Goal: Find specific page/section: Find specific page/section

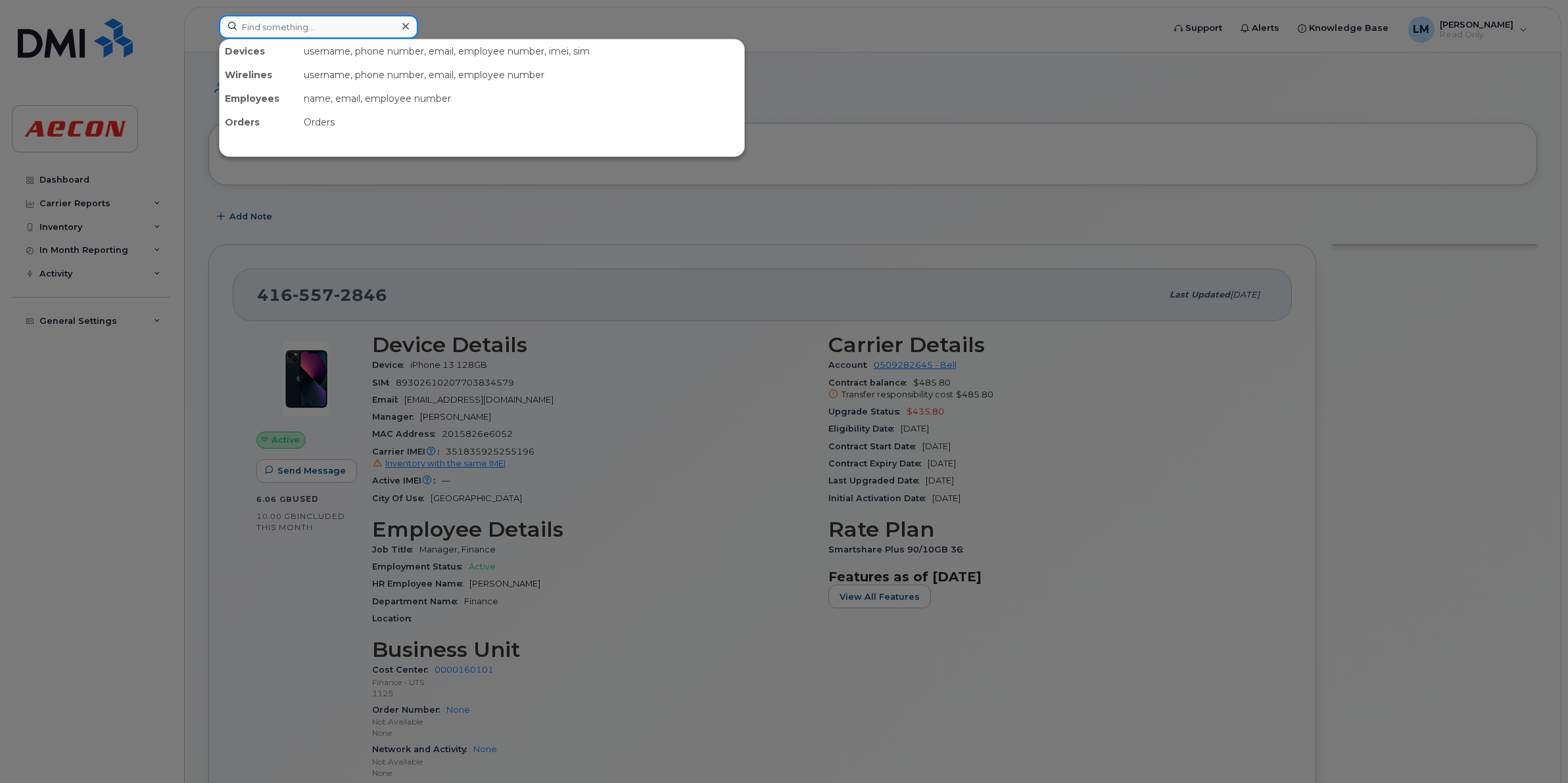
click at [277, 28] on input at bounding box center [318, 27] width 199 height 24
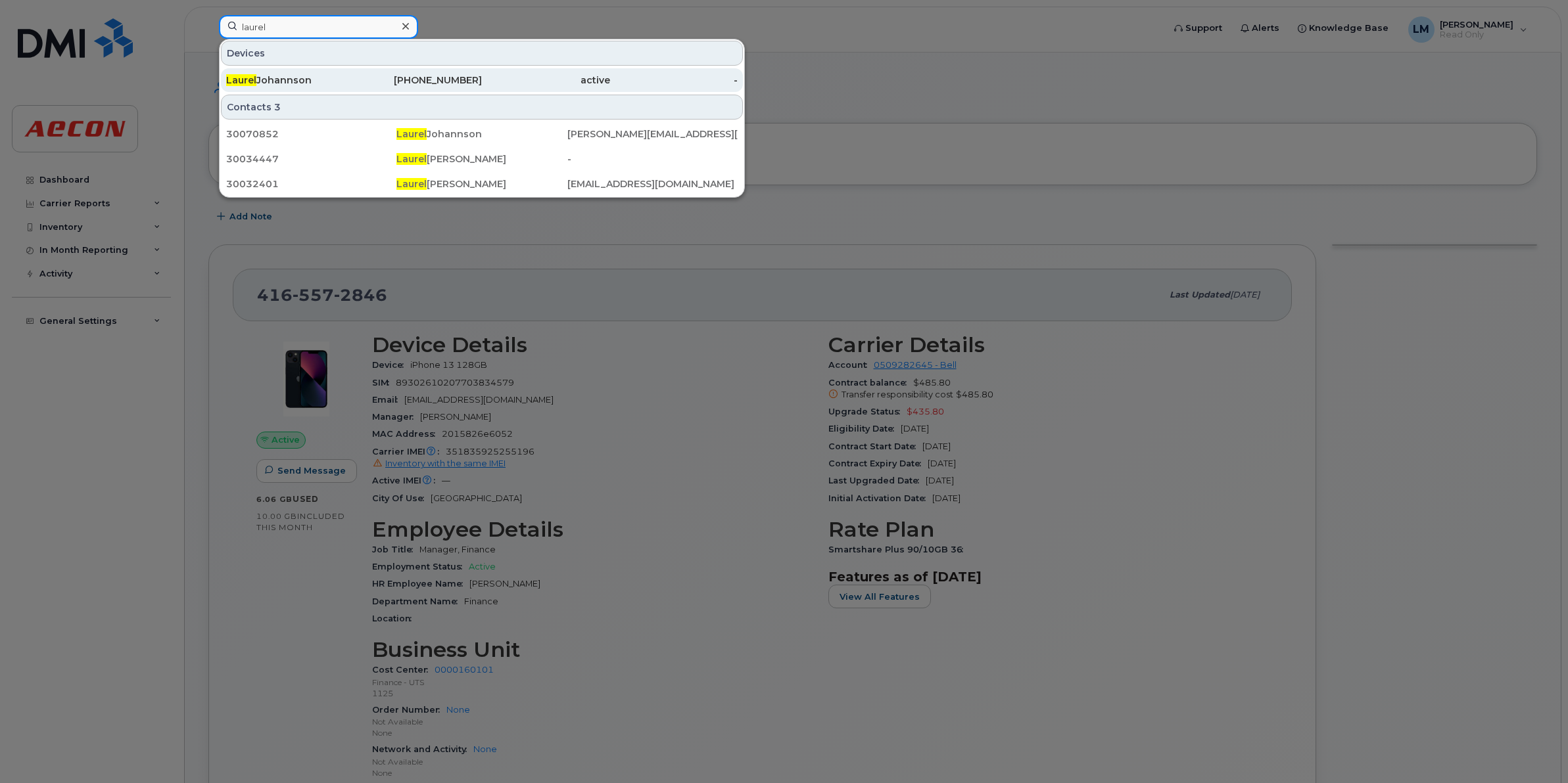
type input "laurel"
click at [500, 75] on div "active" at bounding box center [546, 80] width 128 height 13
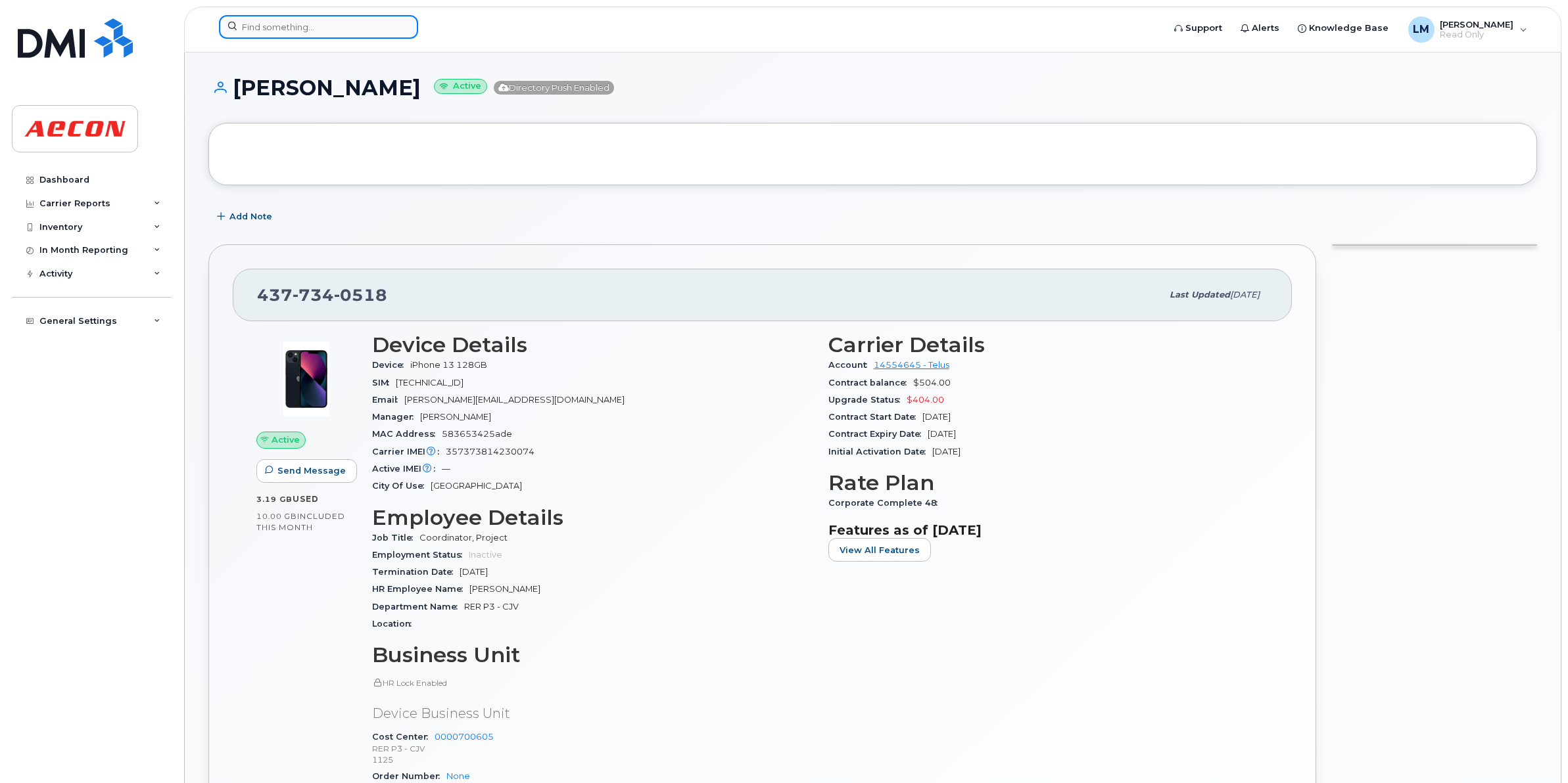
click at [336, 31] on input at bounding box center [318, 27] width 199 height 24
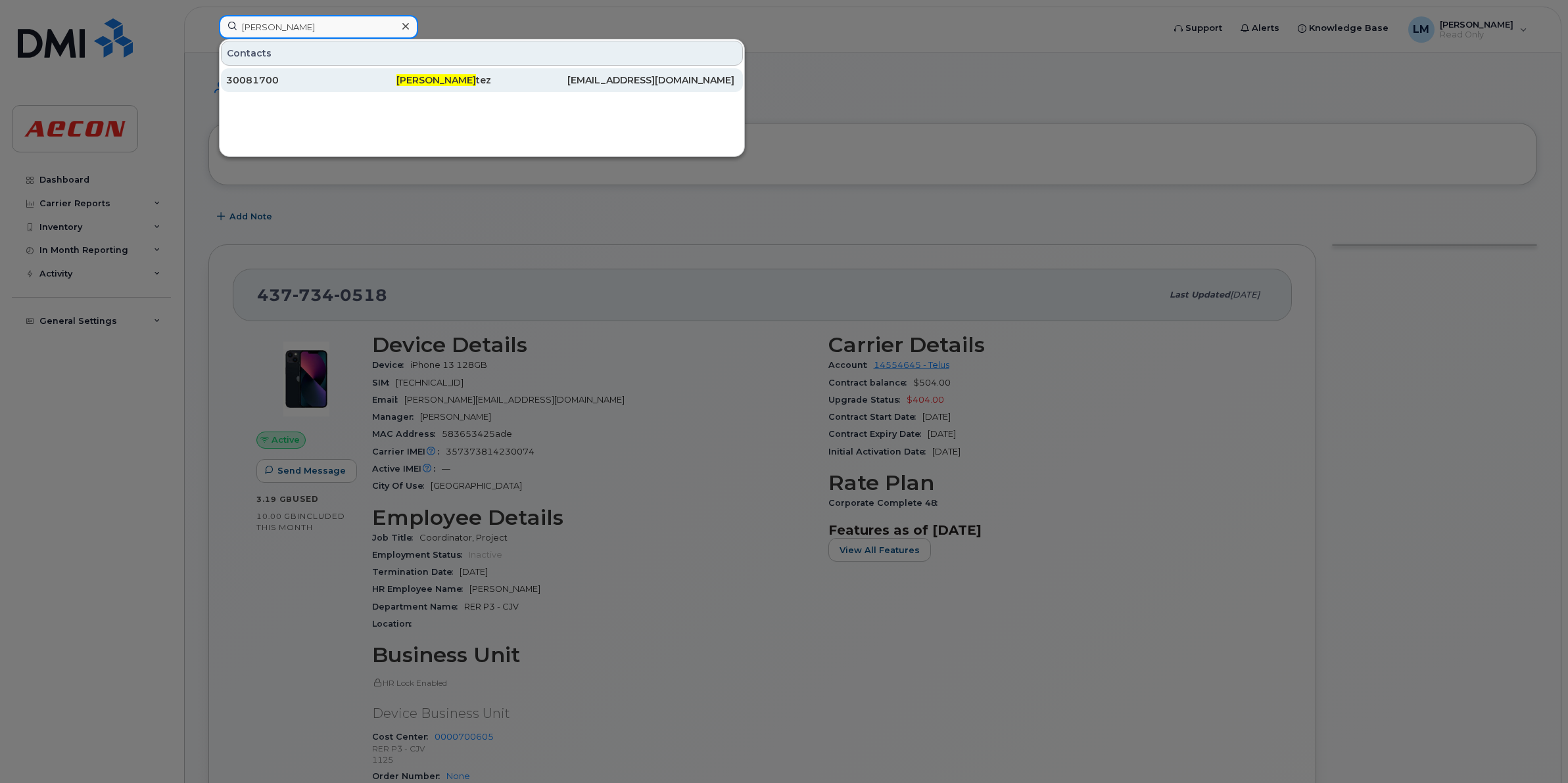
type input "danielle cor"
click at [453, 81] on span "Danielle Cor" at bounding box center [436, 80] width 80 height 12
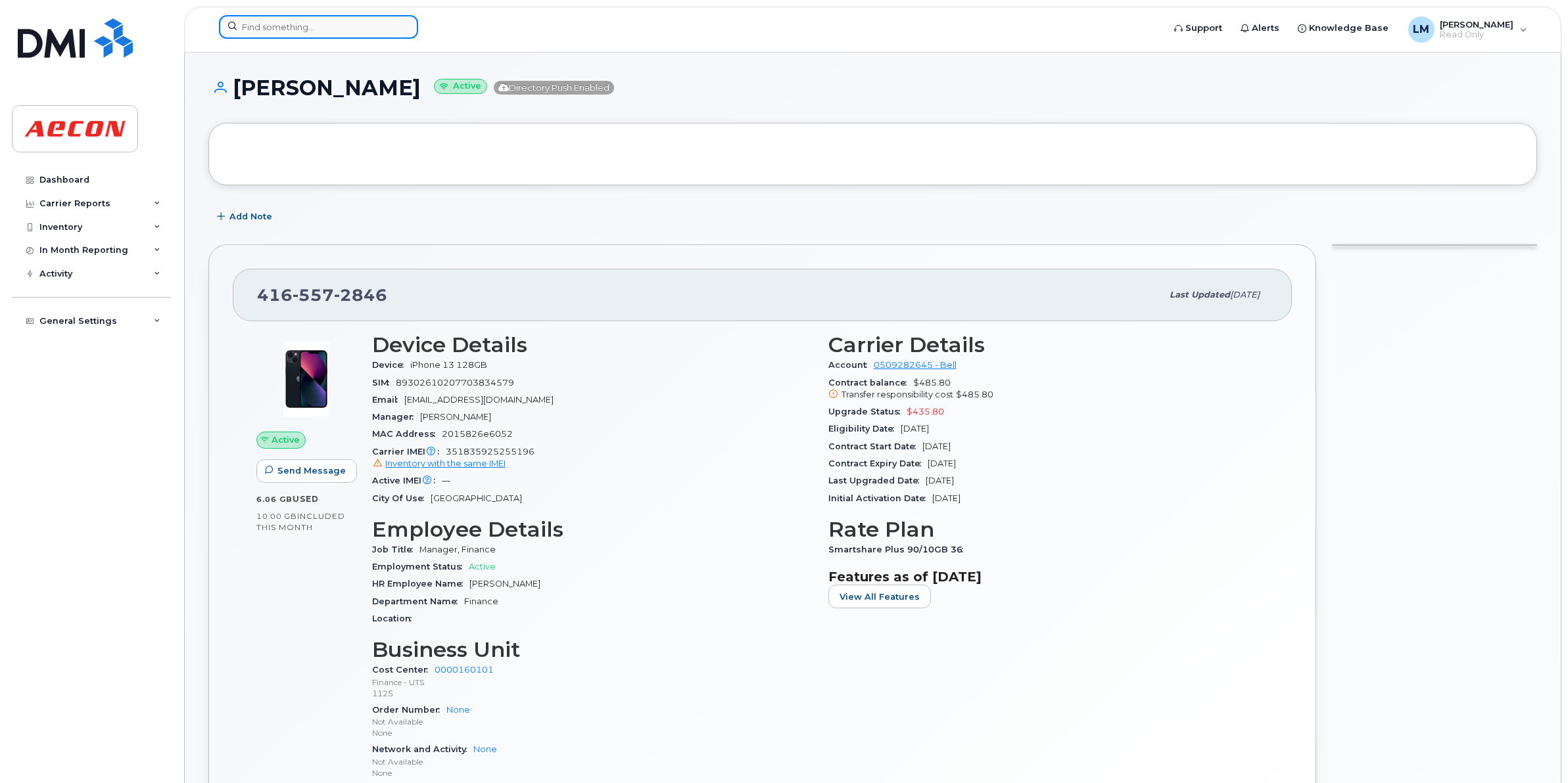
click at [306, 31] on input at bounding box center [318, 27] width 199 height 24
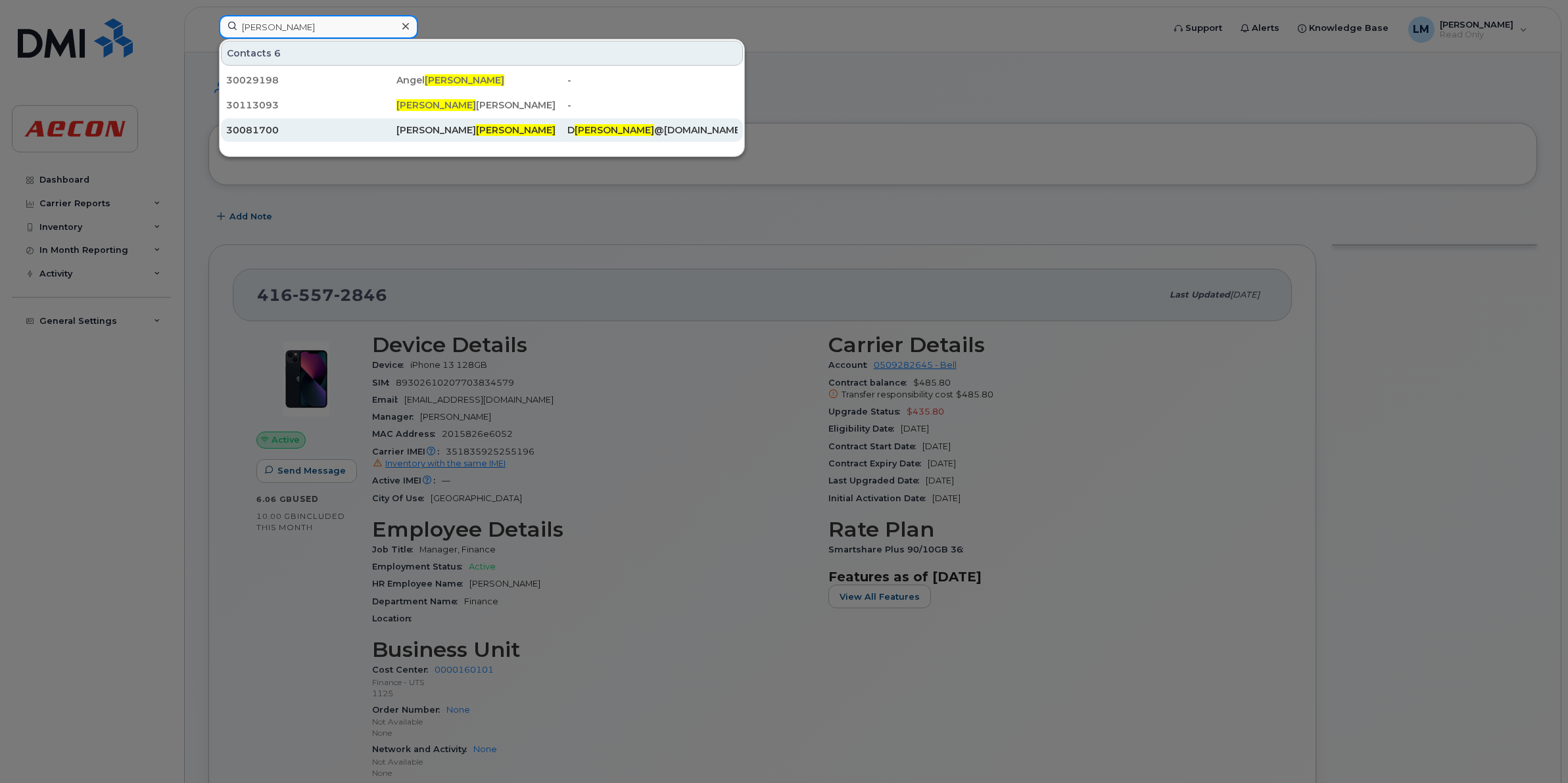
type input "[PERSON_NAME]"
click at [326, 131] on div "30081700" at bounding box center [312, 130] width 170 height 13
